Goal: Task Accomplishment & Management: Use online tool/utility

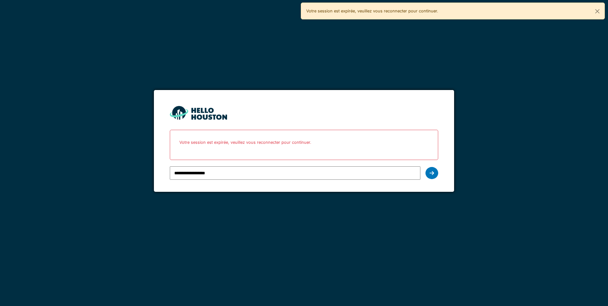
type input "**********"
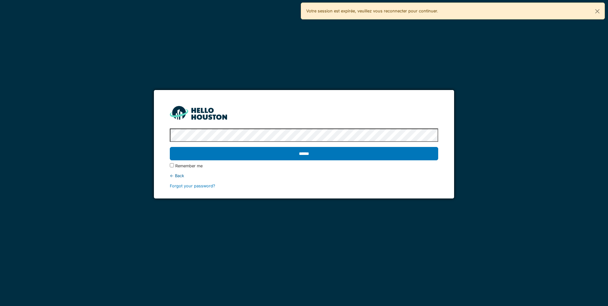
click at [170, 147] on input "******" at bounding box center [304, 153] width 268 height 13
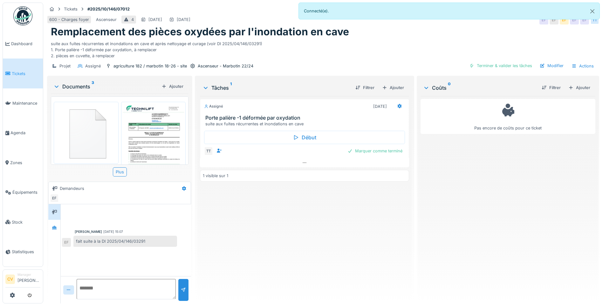
click at [274, 189] on div "Assigné 26/09/2025 Porte palière -1 déformée par oxydation suite aux fuites réc…" at bounding box center [304, 197] width 209 height 202
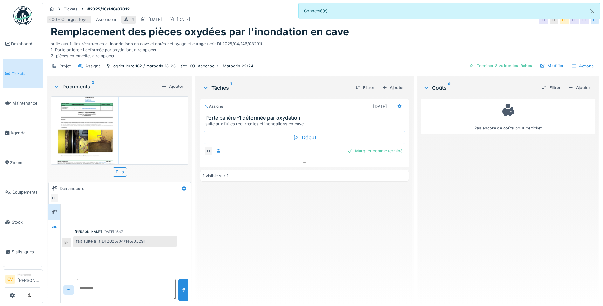
scroll to position [134, 0]
